Goal: Information Seeking & Learning: Stay updated

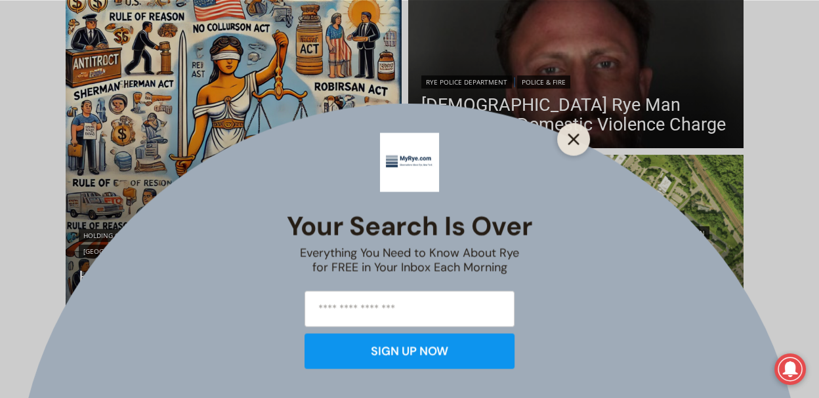
click at [579, 145] on button "Close" at bounding box center [573, 139] width 18 height 18
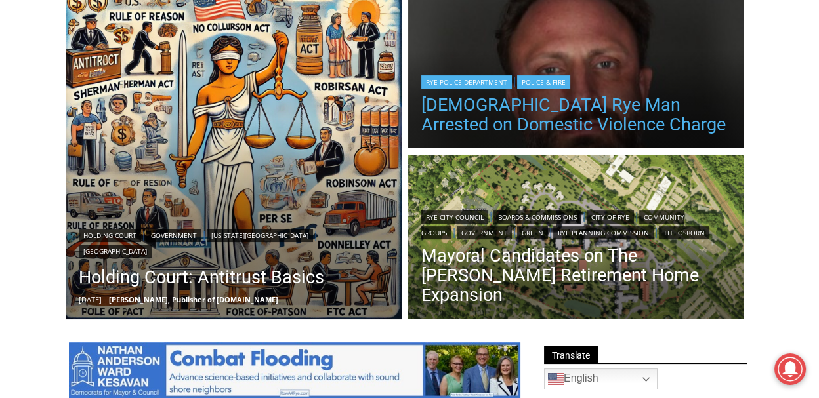
click at [499, 118] on link "[DEMOGRAPHIC_DATA] Rye Man Arrested on Domestic Violence Charge" at bounding box center [576, 114] width 310 height 39
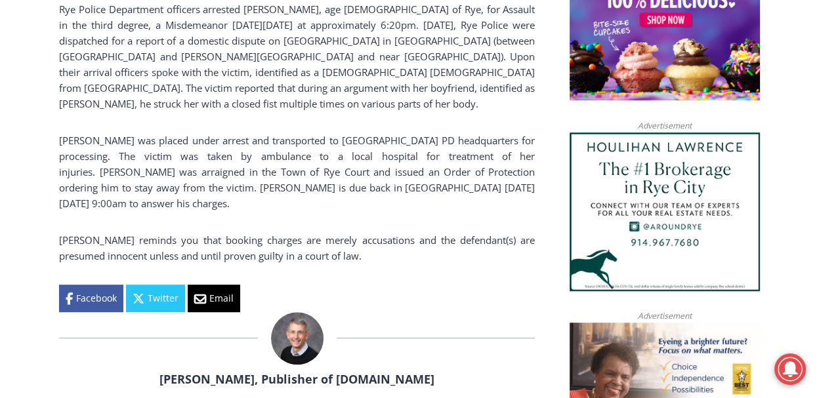
scroll to position [971, 0]
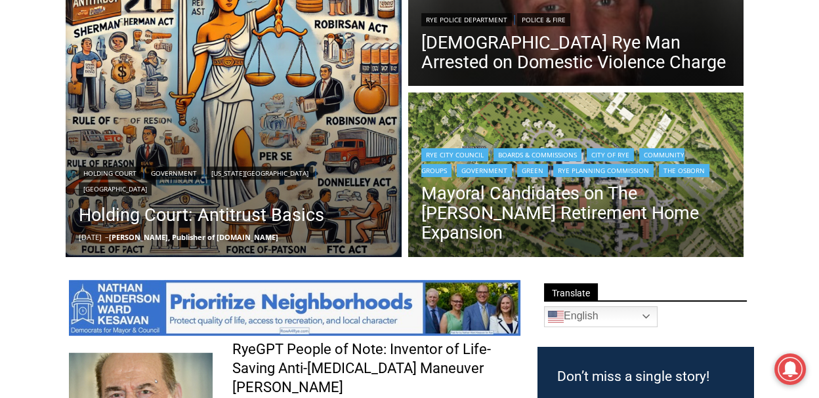
scroll to position [398, 0]
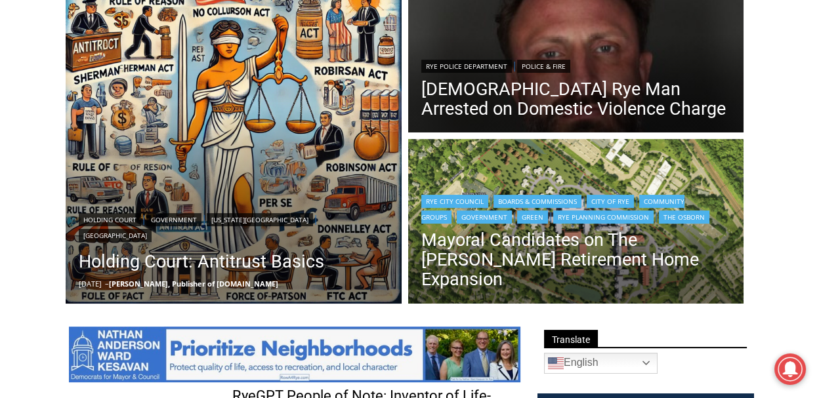
click at [522, 180] on img "Read More Mayoral Candidates on The Osborn Retirement Home Expansion" at bounding box center [576, 223] width 336 height 168
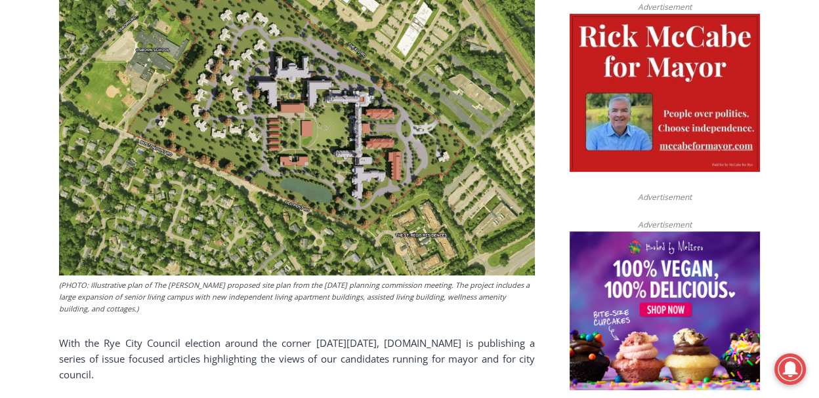
scroll to position [550, 0]
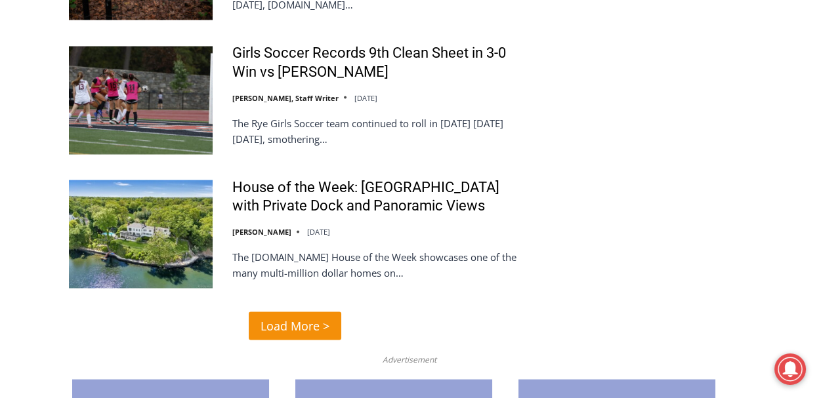
scroll to position [3248, 0]
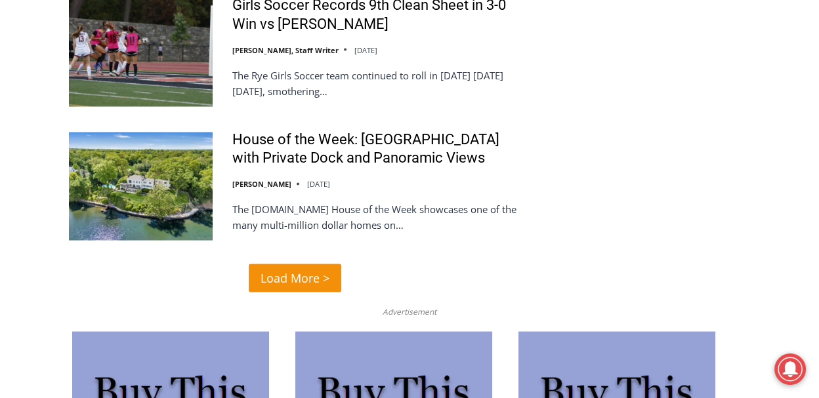
click at [303, 270] on link "Load More >" at bounding box center [295, 278] width 92 height 28
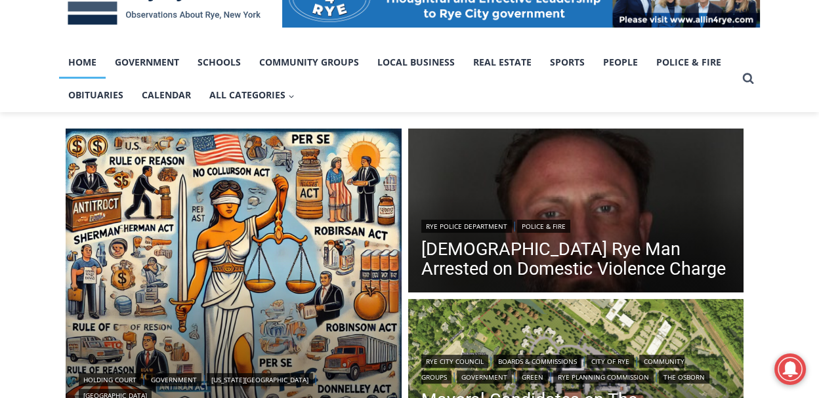
scroll to position [262, 0]
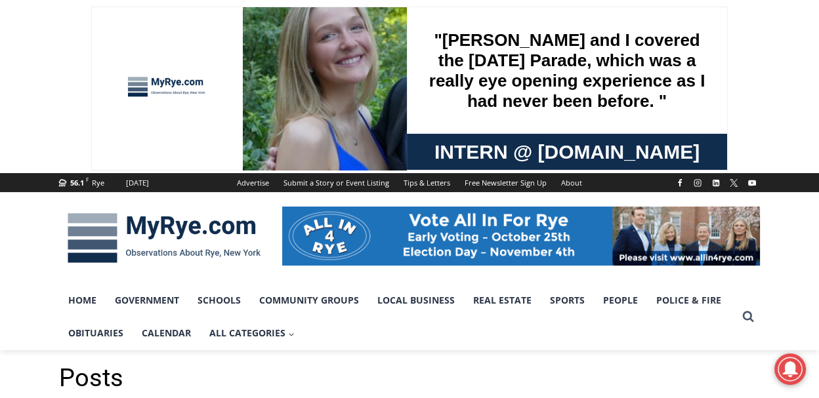
click at [144, 213] on img at bounding box center [164, 238] width 210 height 68
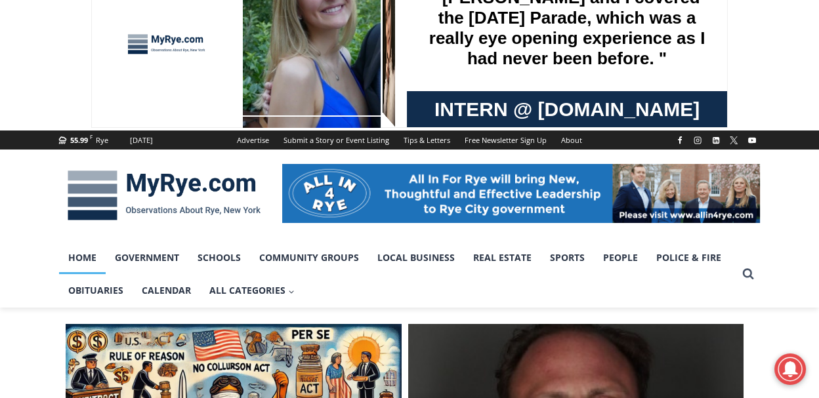
scroll to position [104, 0]
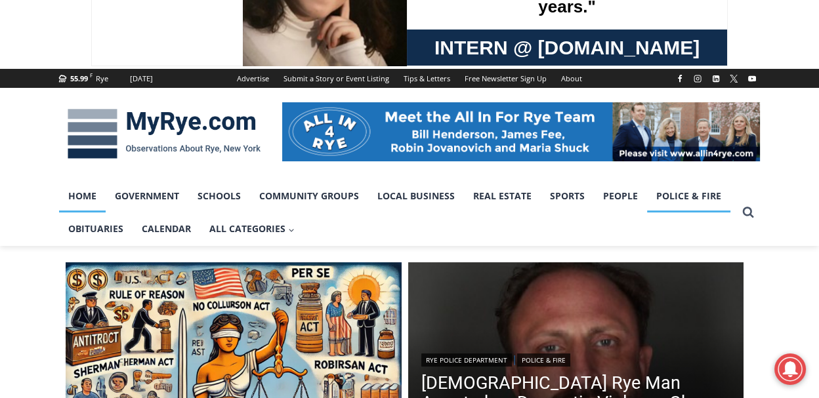
click at [668, 191] on link "Police & Fire" at bounding box center [688, 196] width 83 height 33
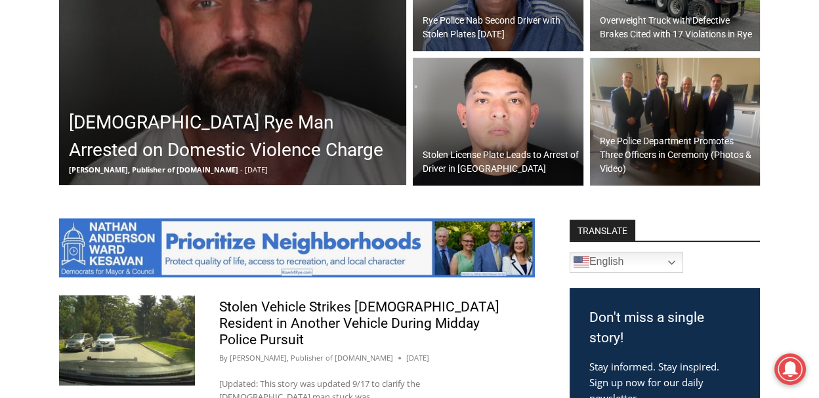
scroll to position [629, 0]
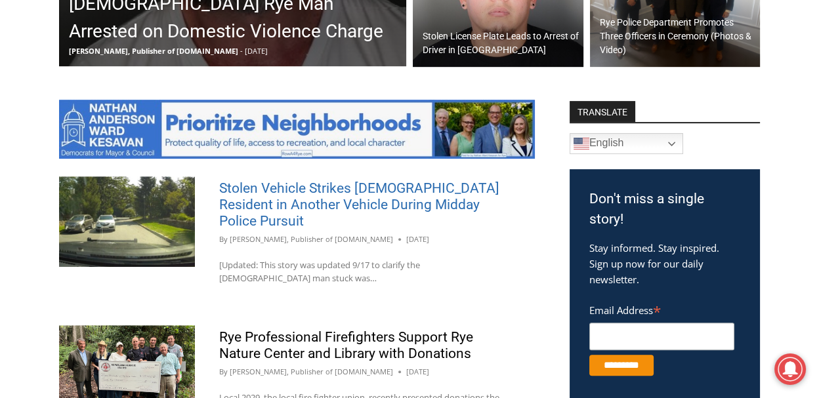
click at [339, 194] on link "Stolen Vehicle Strikes [DEMOGRAPHIC_DATA] Resident in Another Vehicle During Mi…" at bounding box center [359, 204] width 280 height 49
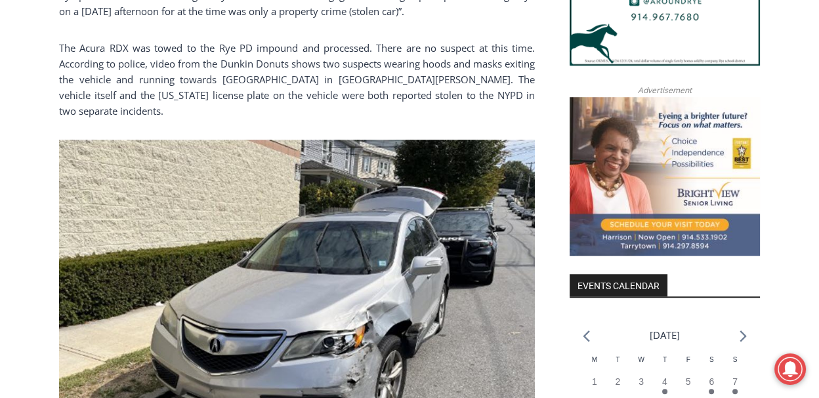
scroll to position [1338, 0]
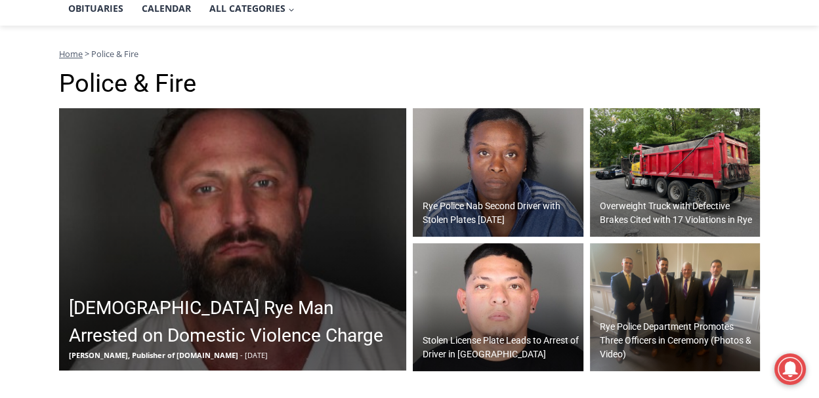
scroll to position [197, 0]
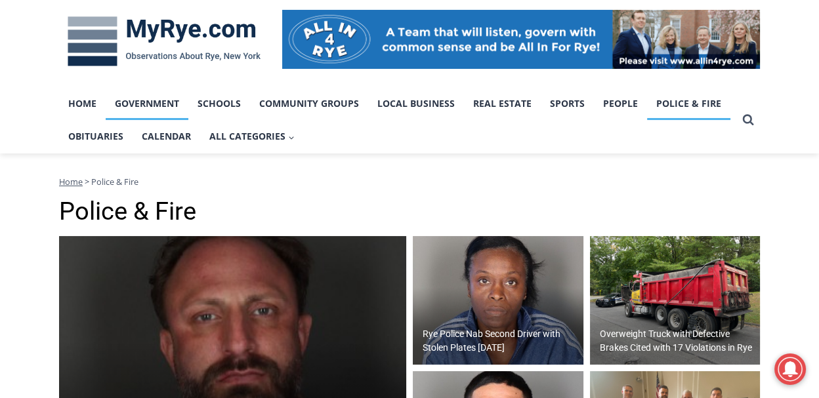
click at [166, 107] on link "Government" at bounding box center [147, 103] width 83 height 33
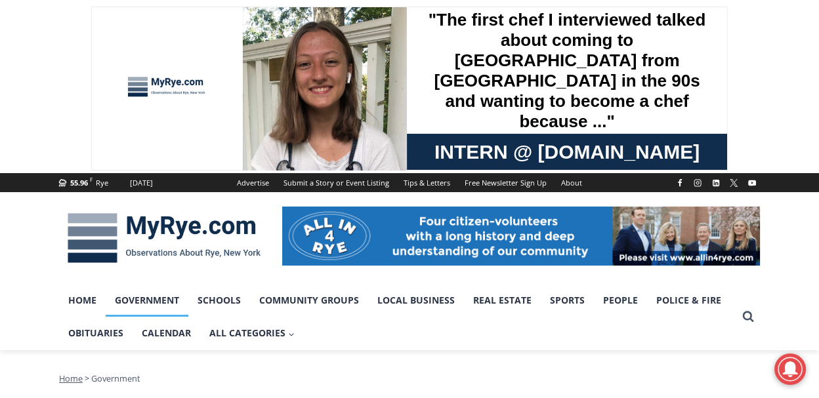
scroll to position [157, 0]
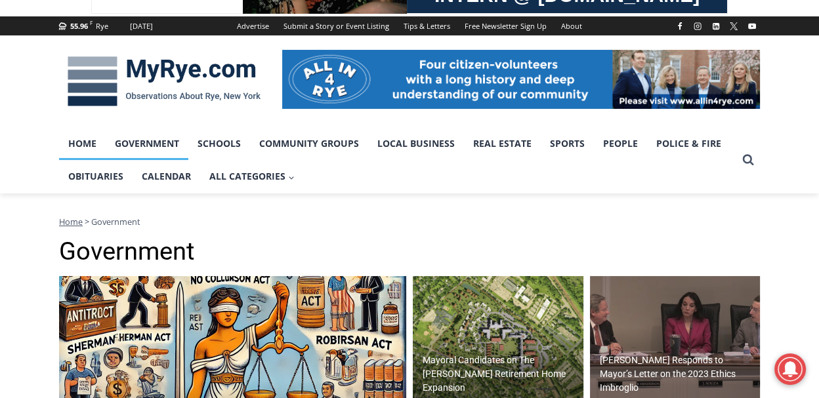
click at [85, 129] on link "Home" at bounding box center [82, 143] width 47 height 33
